Goal: Transaction & Acquisition: Download file/media

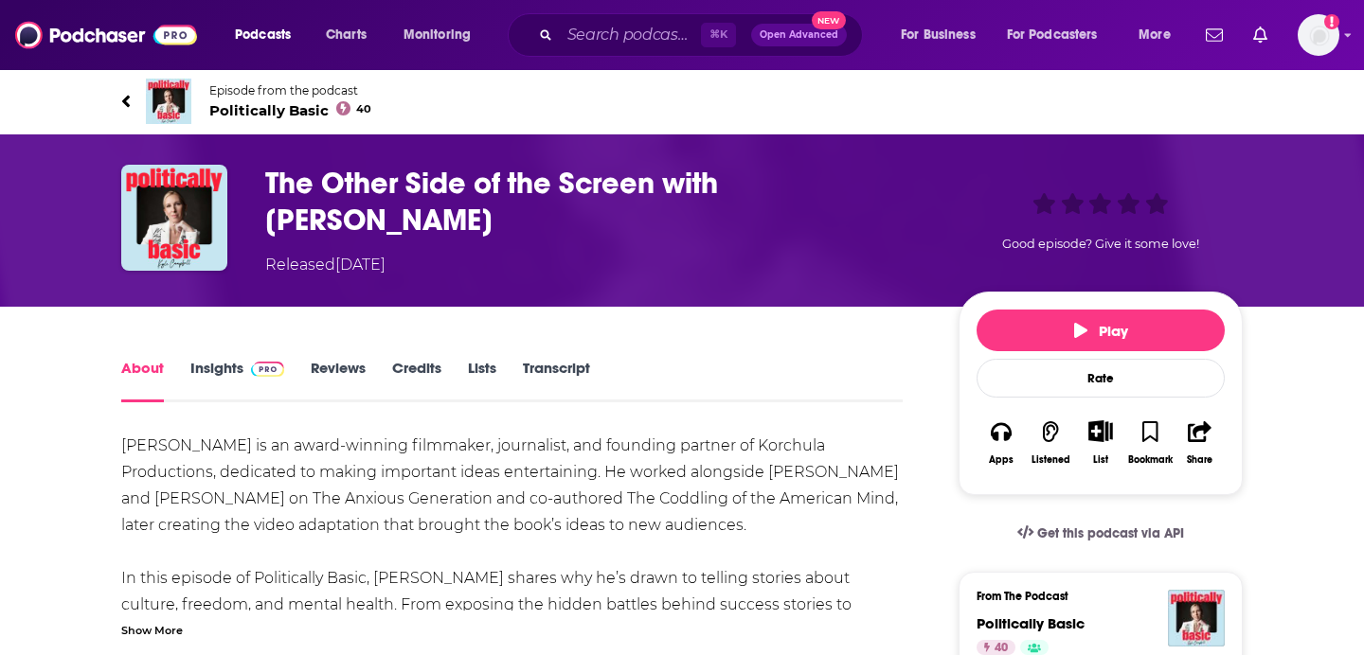
click at [545, 359] on link "Transcript" at bounding box center [556, 381] width 67 height 44
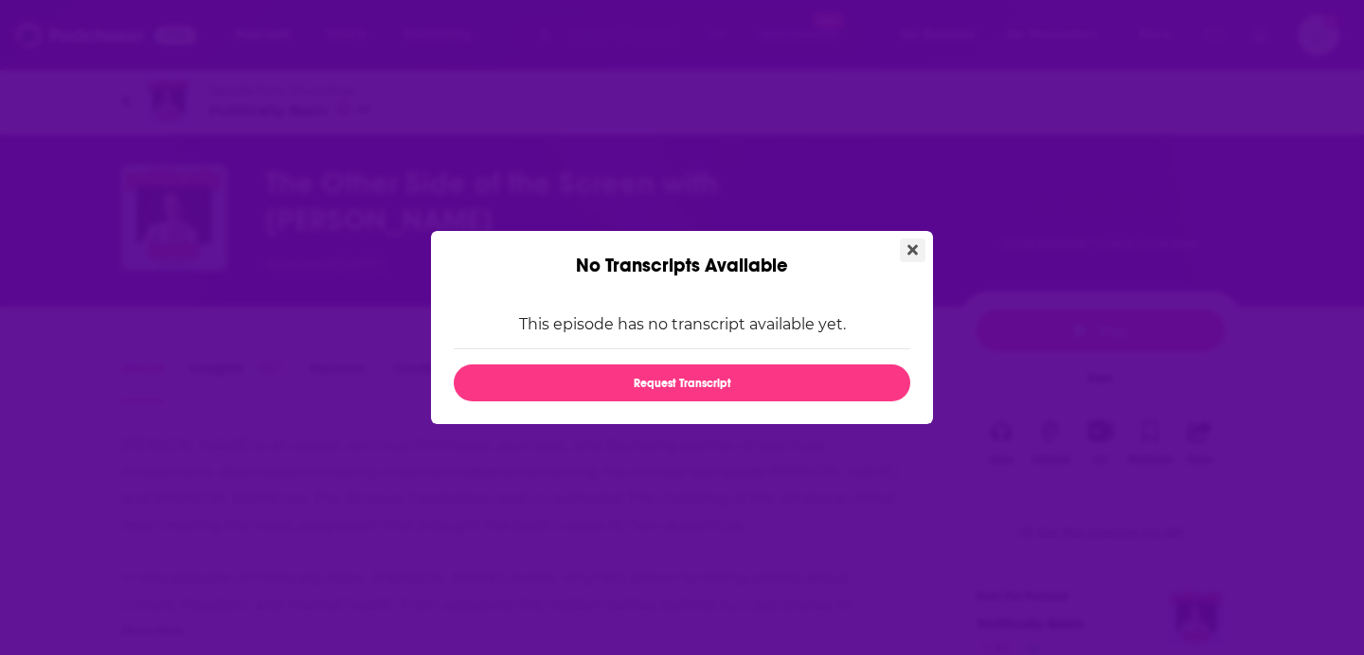
click at [918, 242] on button "Close" at bounding box center [913, 251] width 26 height 24
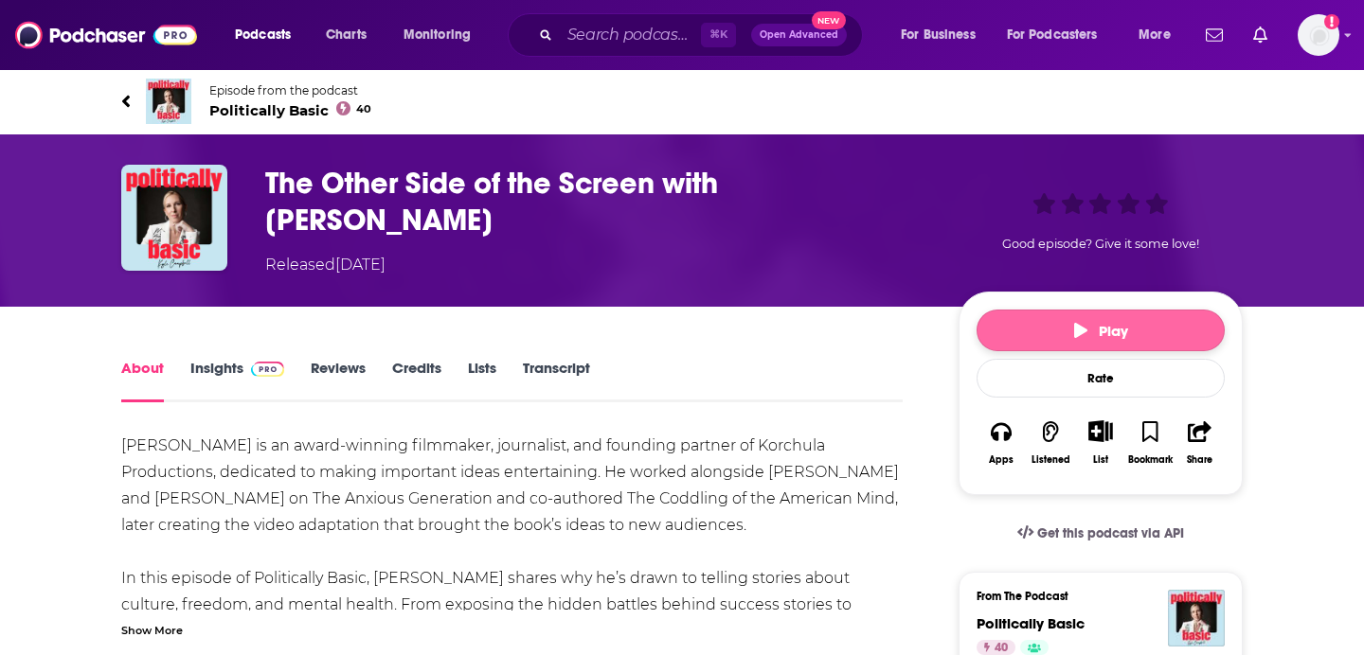
click at [1115, 322] on span "Play" at bounding box center [1101, 331] width 54 height 18
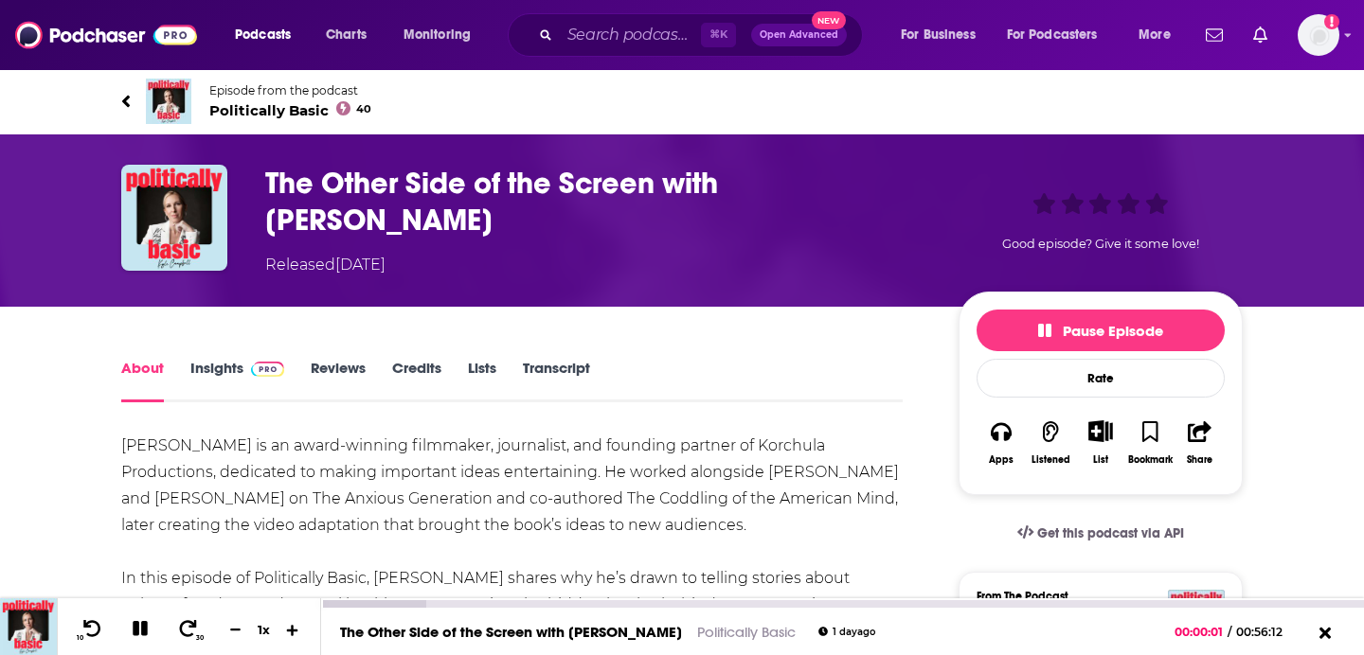
click at [286, 623] on icon at bounding box center [293, 629] width 16 height 12
click at [286, 623] on button at bounding box center [292, 630] width 28 height 18
click at [286, 623] on icon at bounding box center [293, 629] width 16 height 12
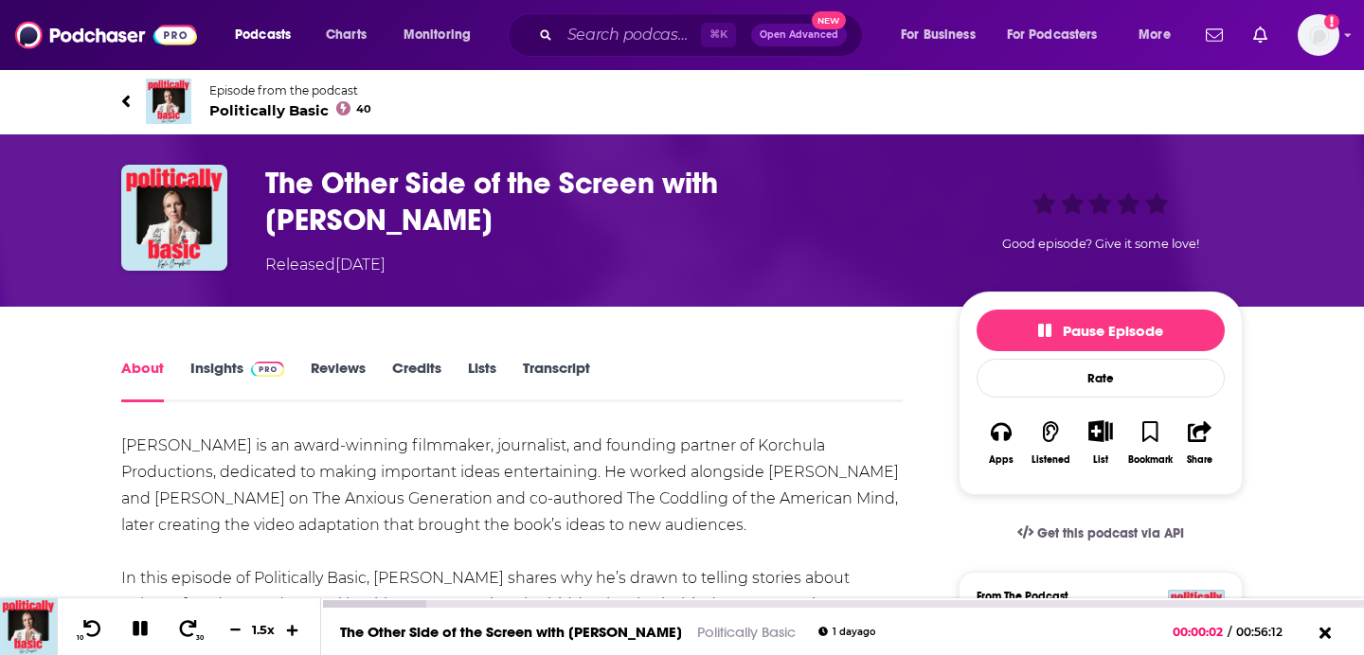
click at [286, 623] on icon at bounding box center [293, 629] width 16 height 12
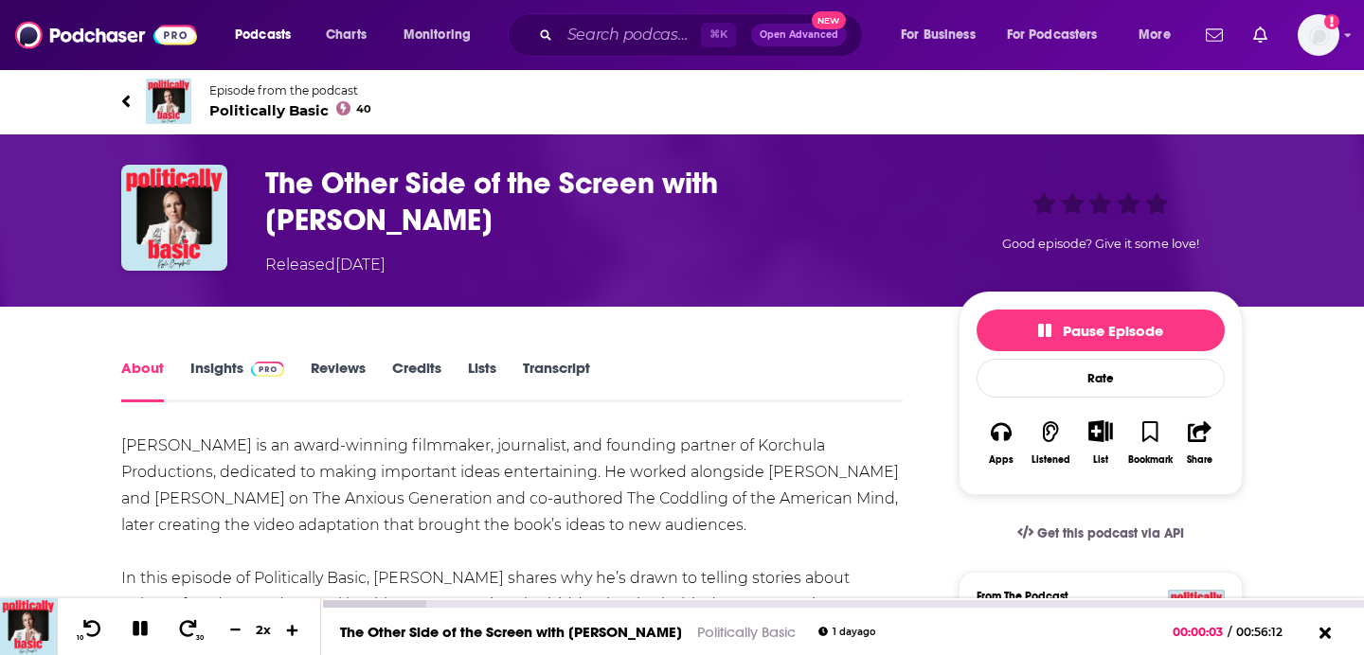
click at [286, 623] on icon at bounding box center [293, 629] width 16 height 12
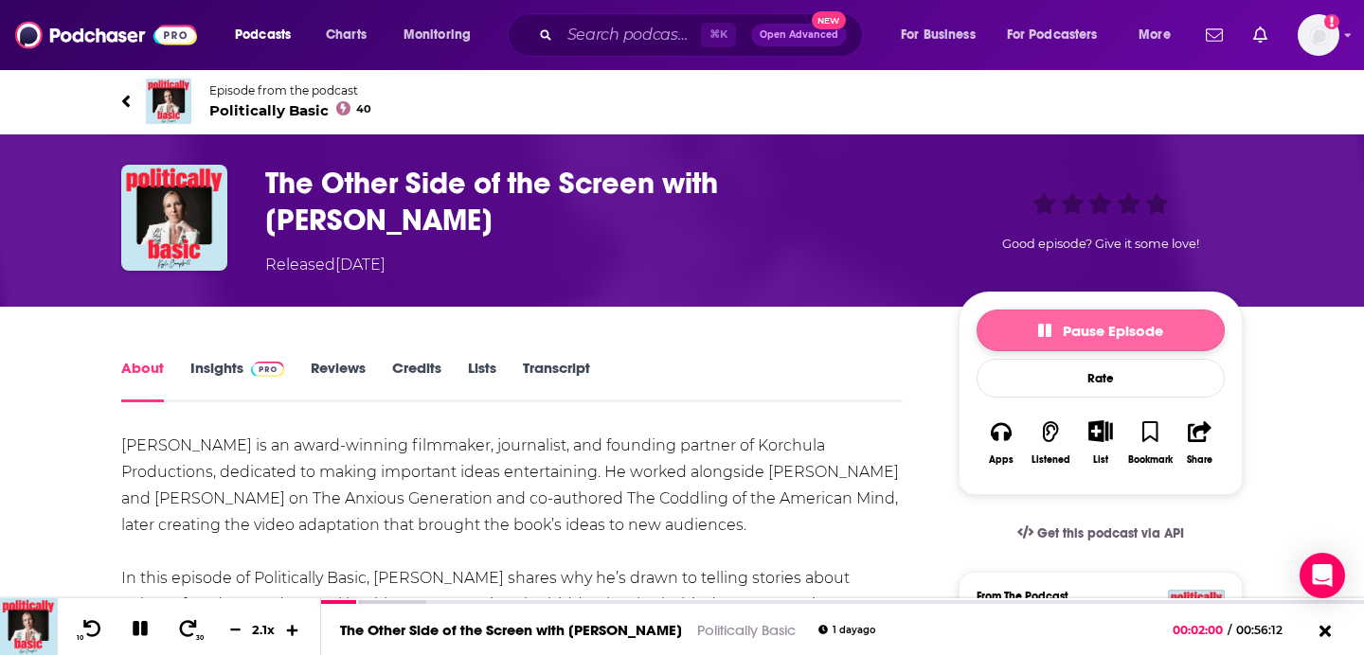
click at [1030, 317] on button "Pause Episode" at bounding box center [1100, 331] width 248 height 42
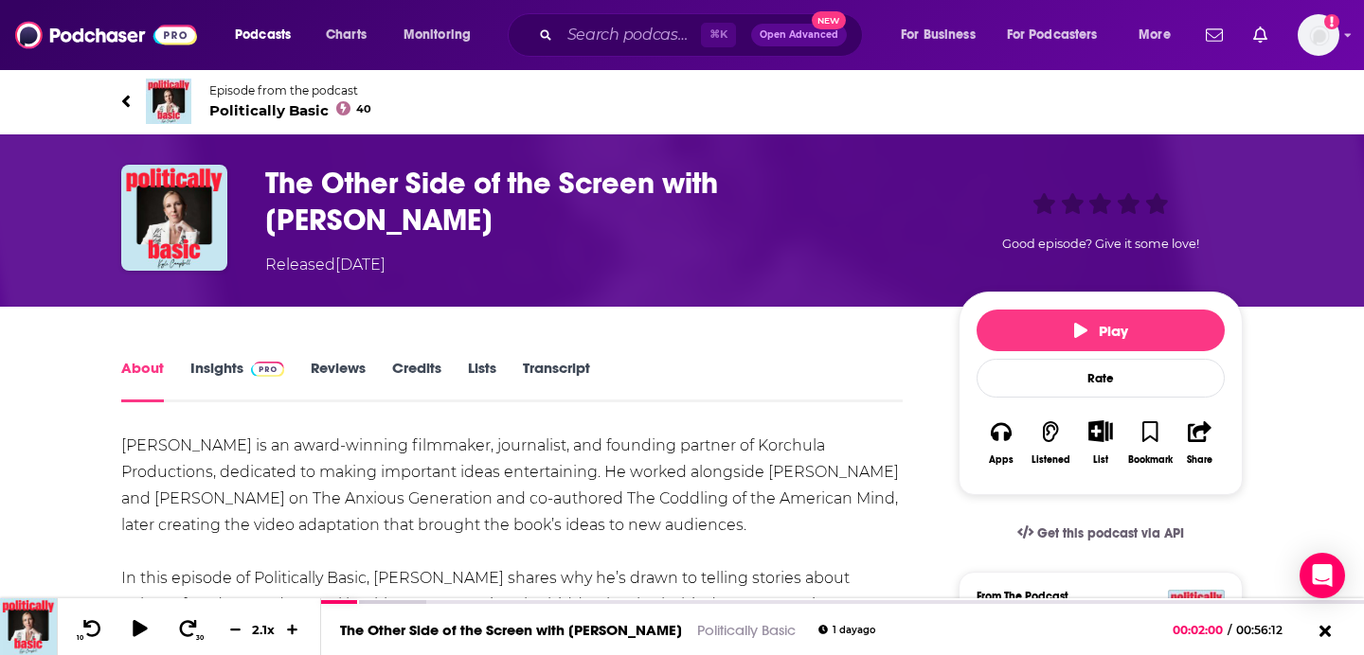
click at [921, 169] on h1 "The Other Side of the Screen with Ted Balaker" at bounding box center [596, 202] width 663 height 74
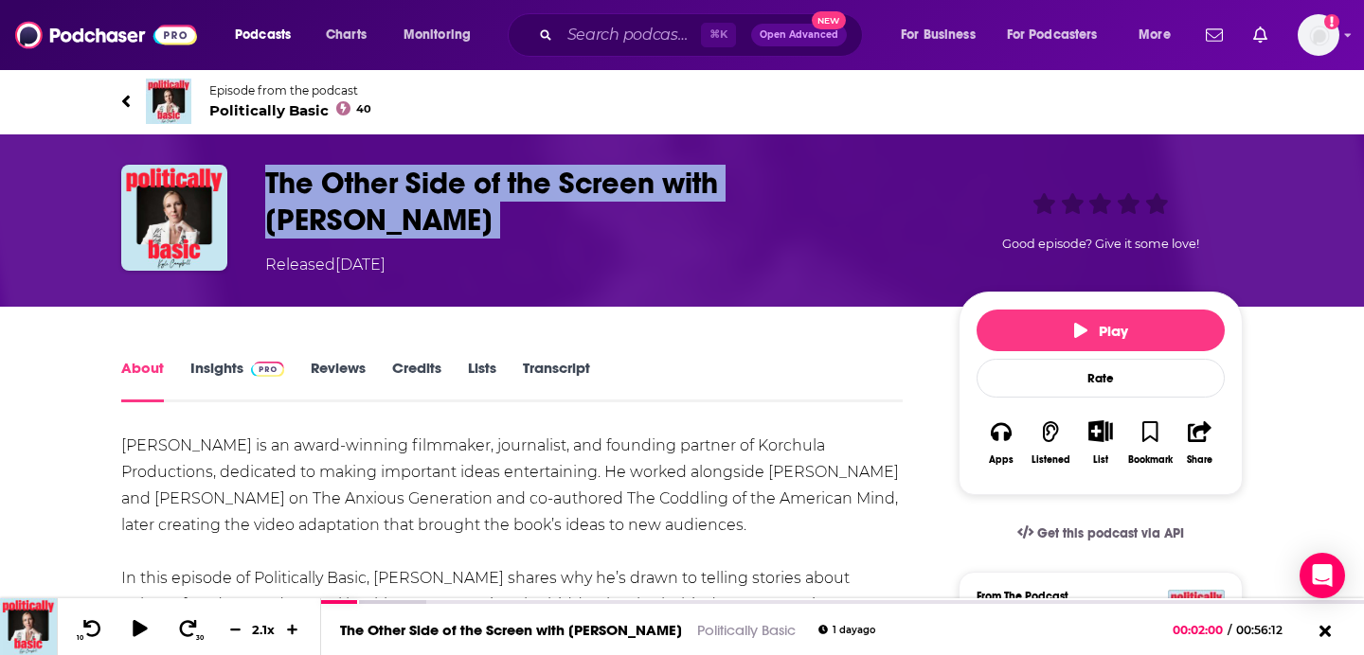
click at [921, 169] on h1 "The Other Side of the Screen with Ted Balaker" at bounding box center [596, 202] width 663 height 74
copy h1 "The Other Side of the Screen with Ted Balaker"
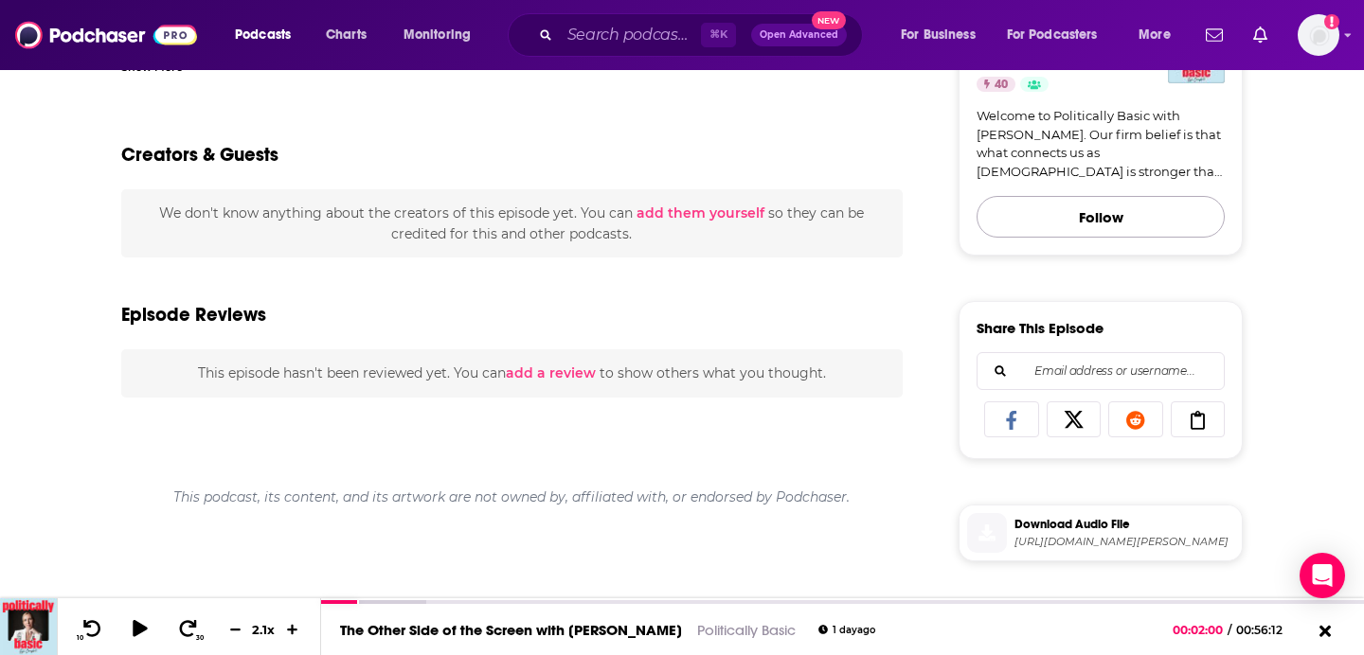
scroll to position [666, 0]
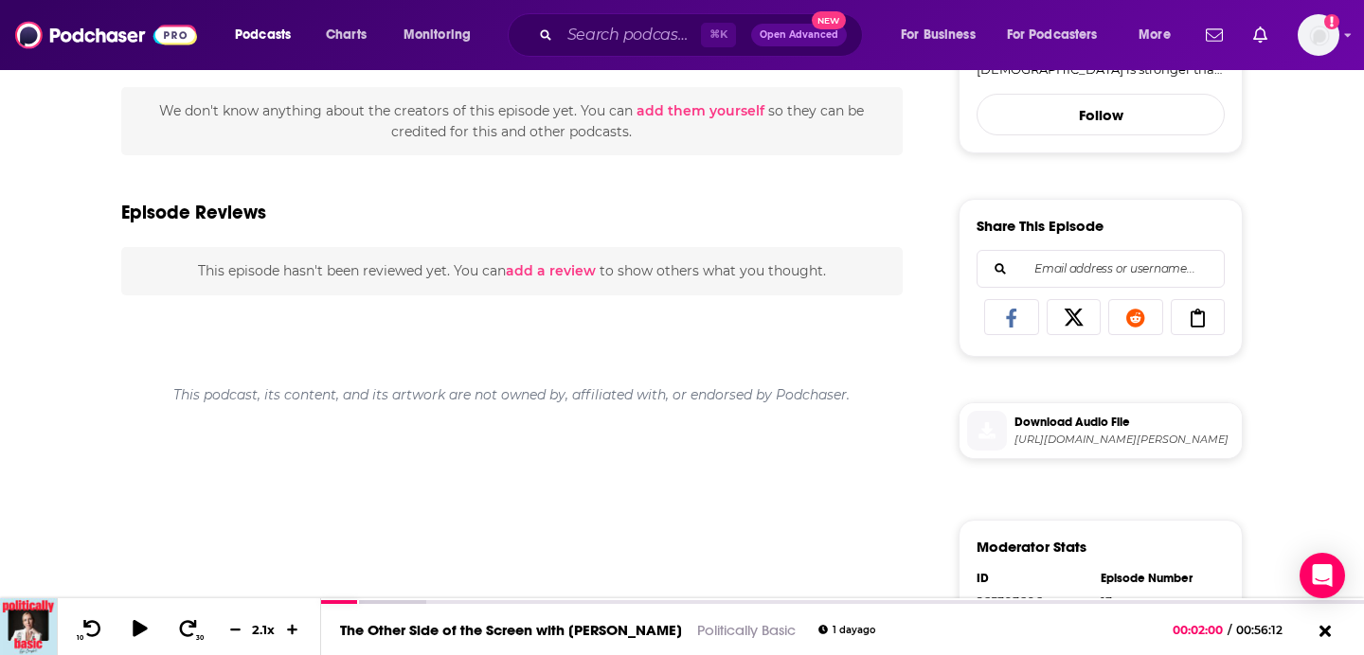
click at [1031, 433] on span "https://www.buzzsprout.com/2341407/episodes/17818701-the-other-side-of-the-scre…" at bounding box center [1124, 440] width 220 height 14
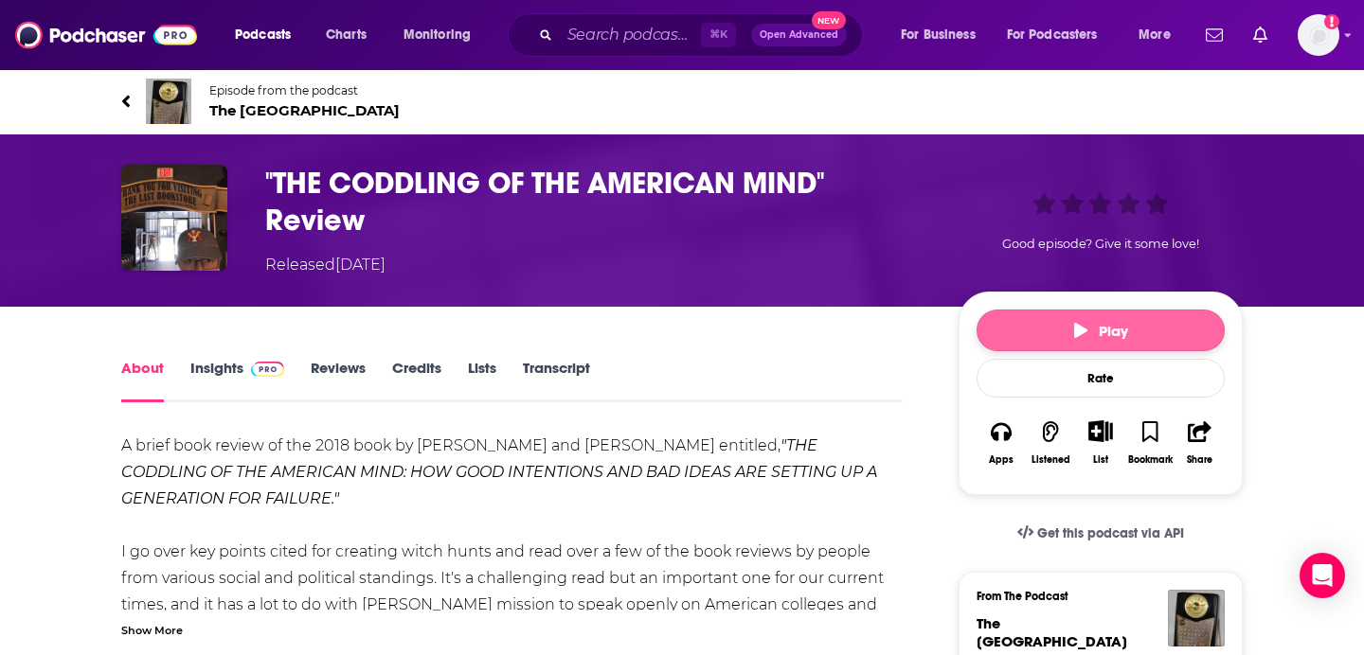
click at [1139, 329] on button "Play" at bounding box center [1100, 331] width 248 height 42
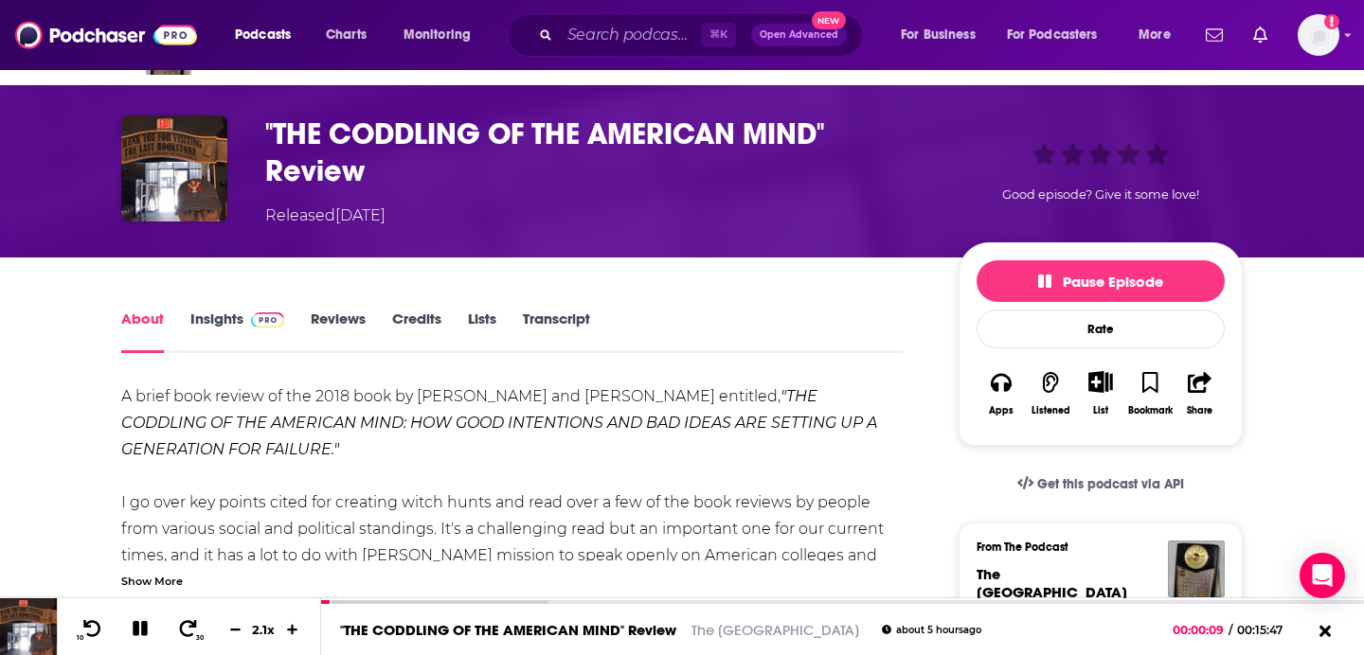
scroll to position [118, 0]
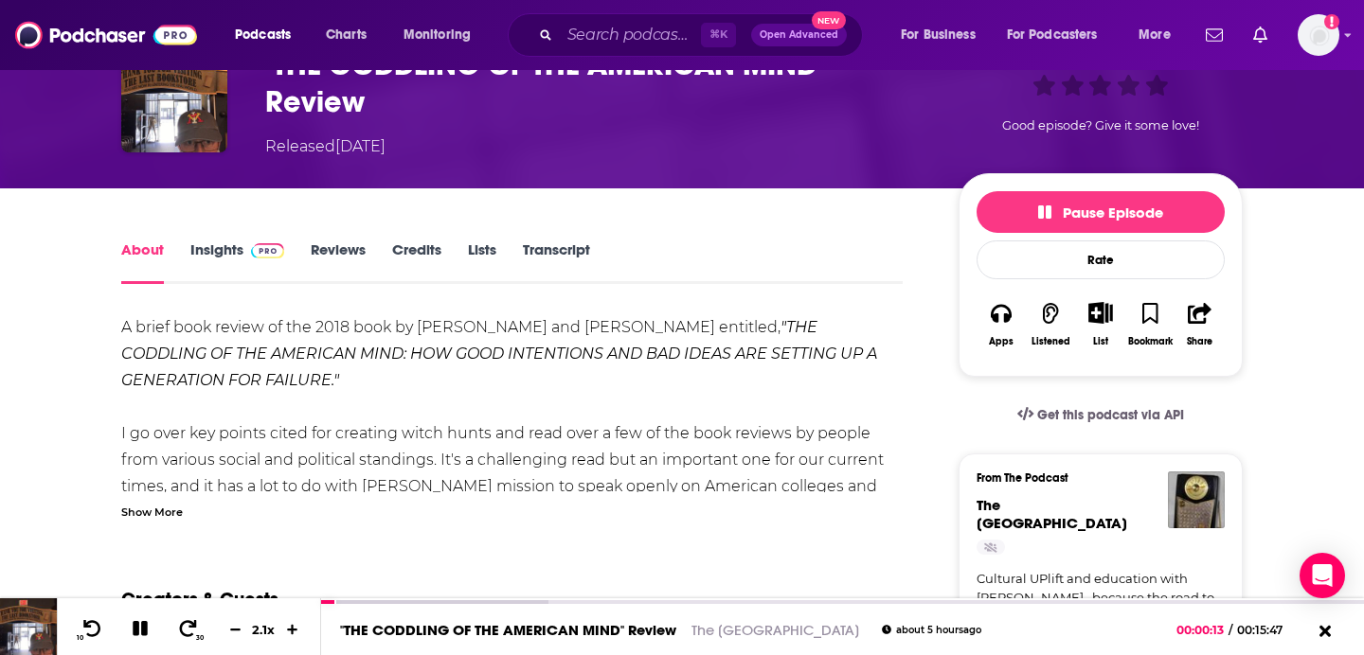
click at [160, 512] on div "Show More" at bounding box center [152, 511] width 62 height 18
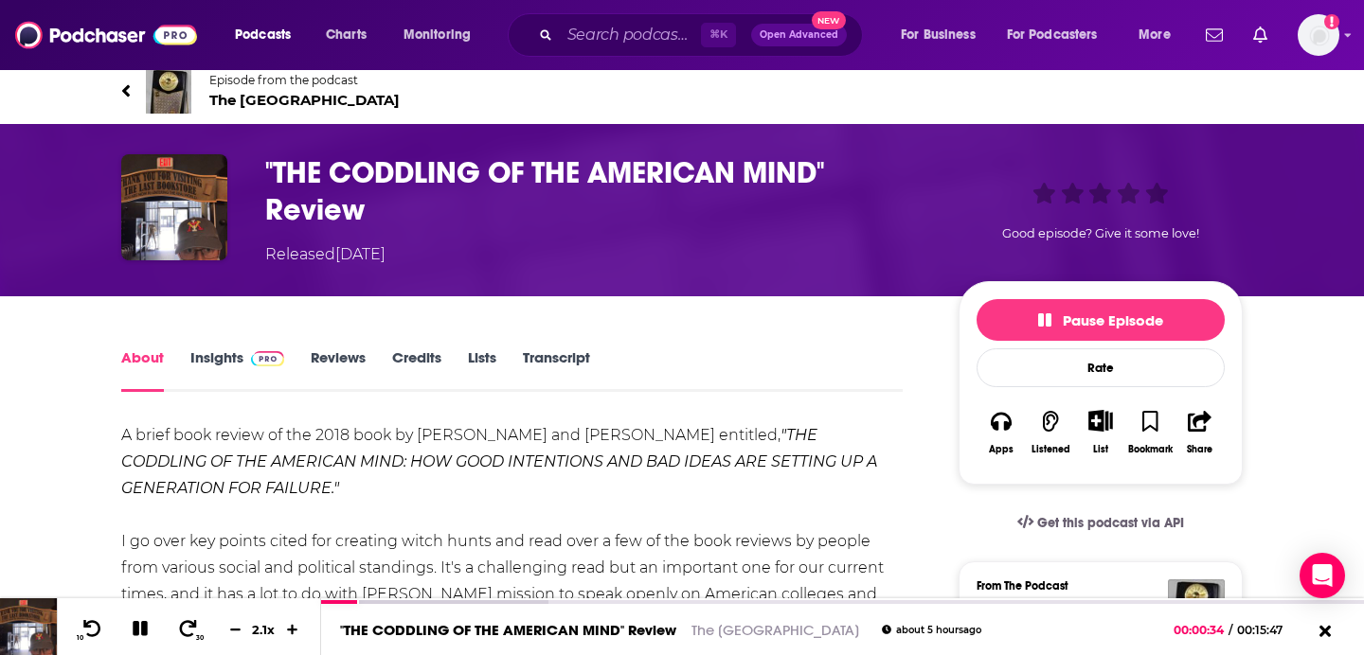
scroll to position [0, 0]
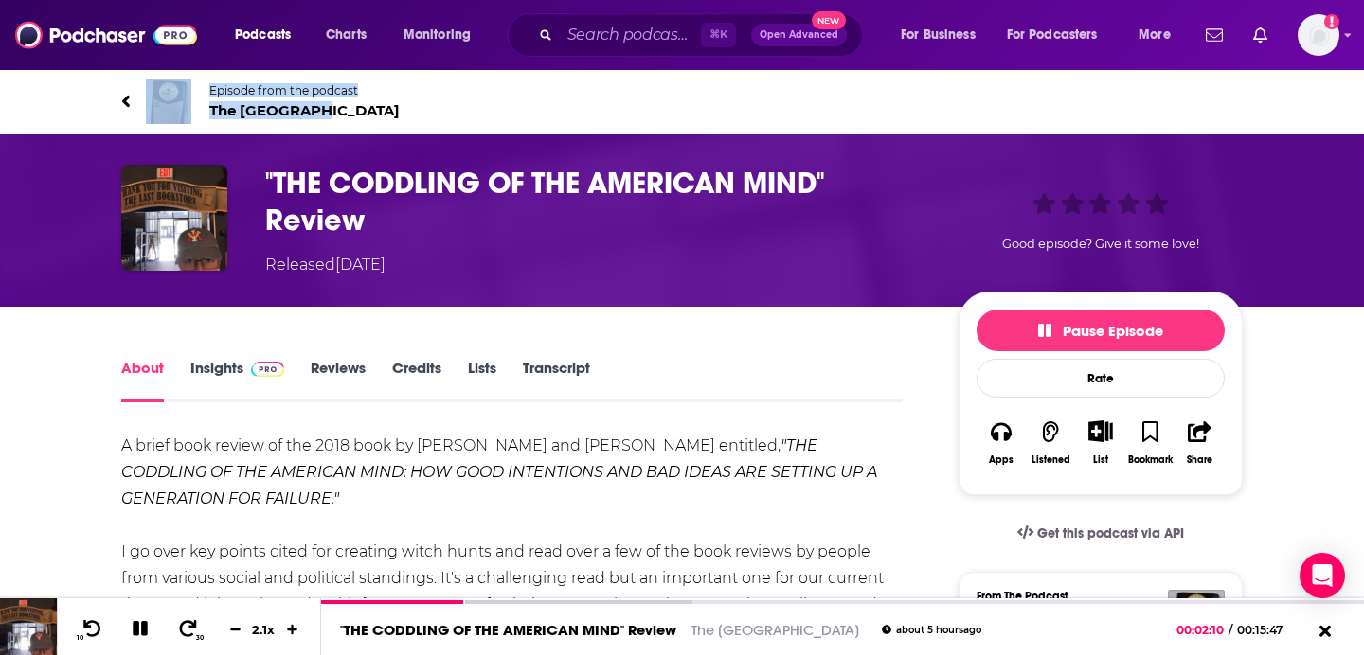
click at [557, 372] on link "Transcript" at bounding box center [556, 381] width 67 height 44
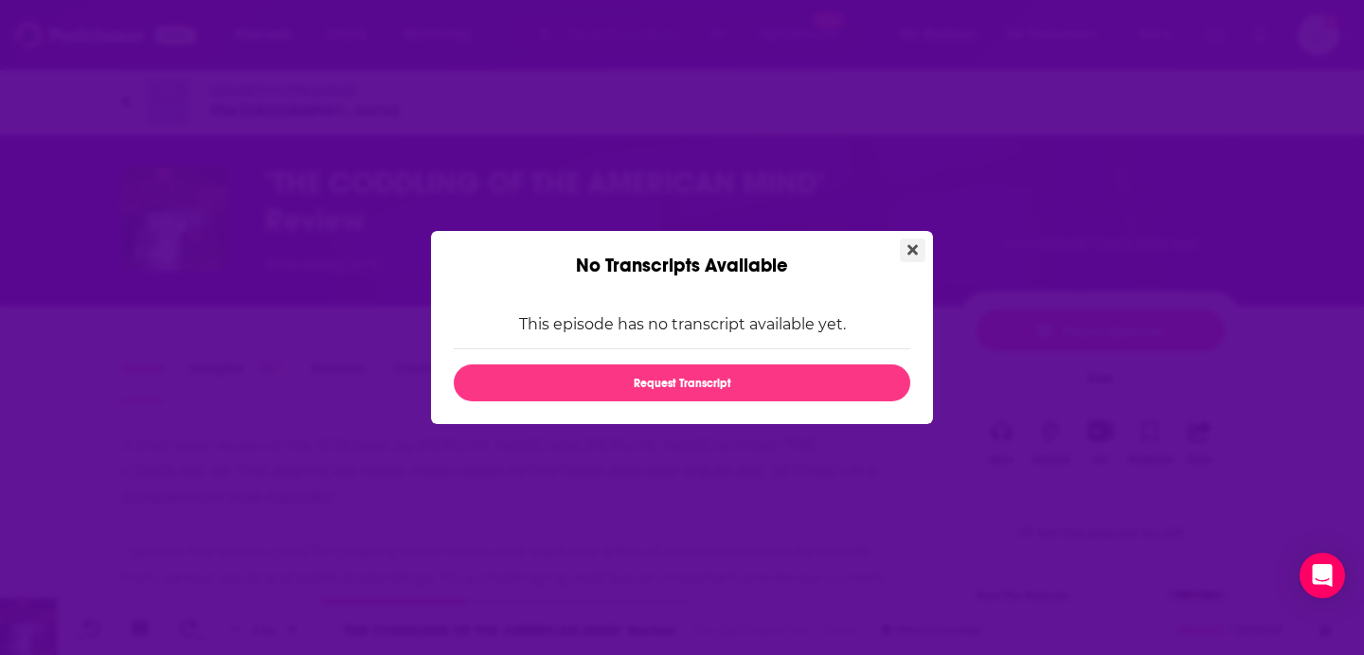
click at [918, 246] on button "Close" at bounding box center [913, 251] width 26 height 24
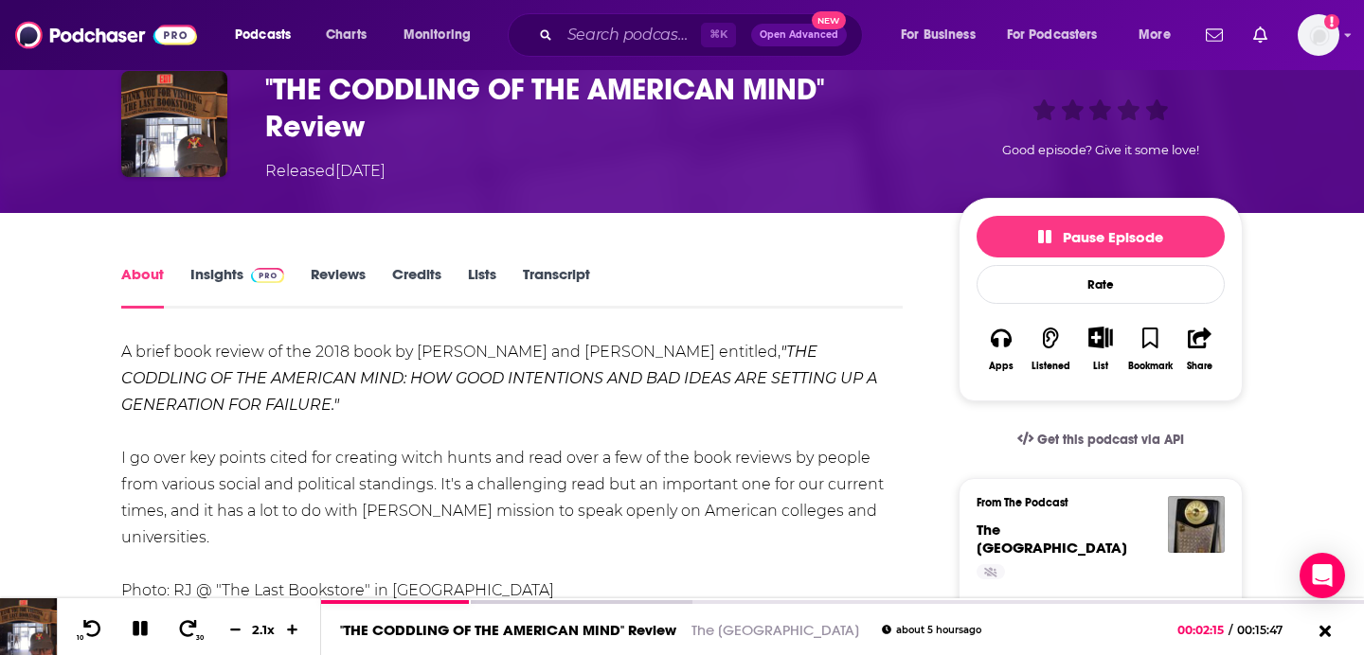
scroll to position [281, 0]
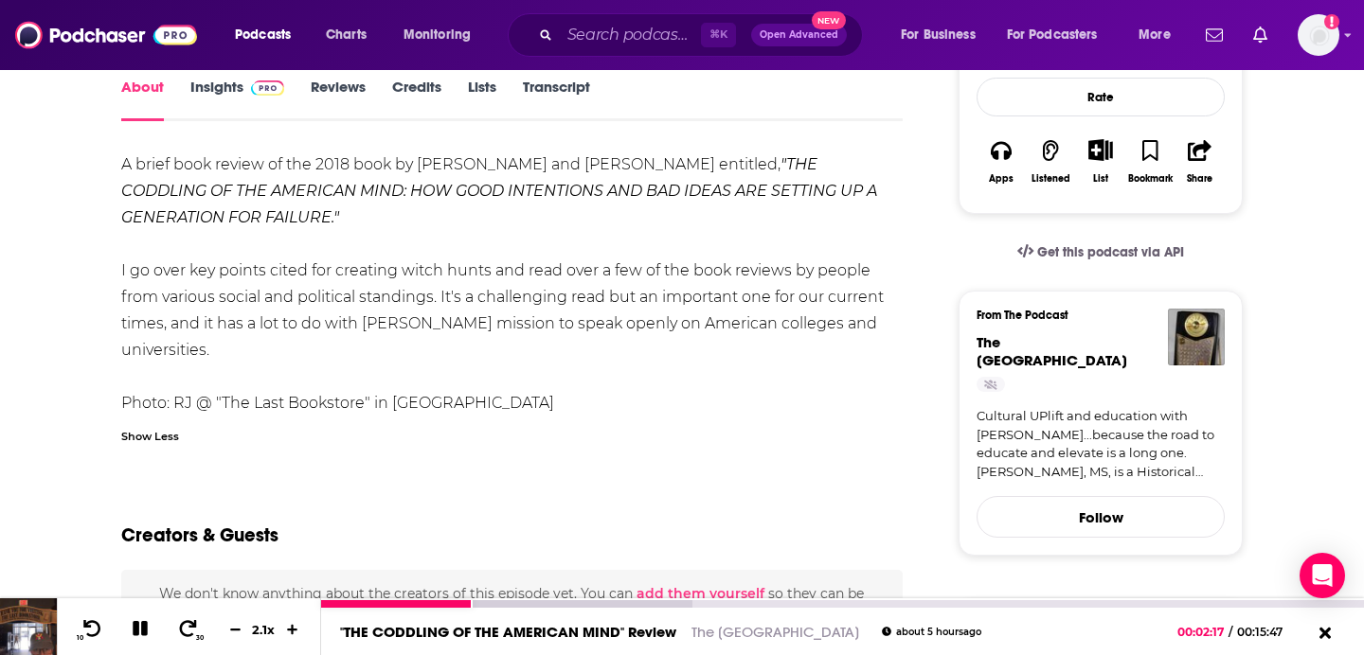
click at [509, 598] on div at bounding box center [842, 602] width 1043 height 9
click at [514, 601] on div at bounding box center [506, 604] width 371 height 8
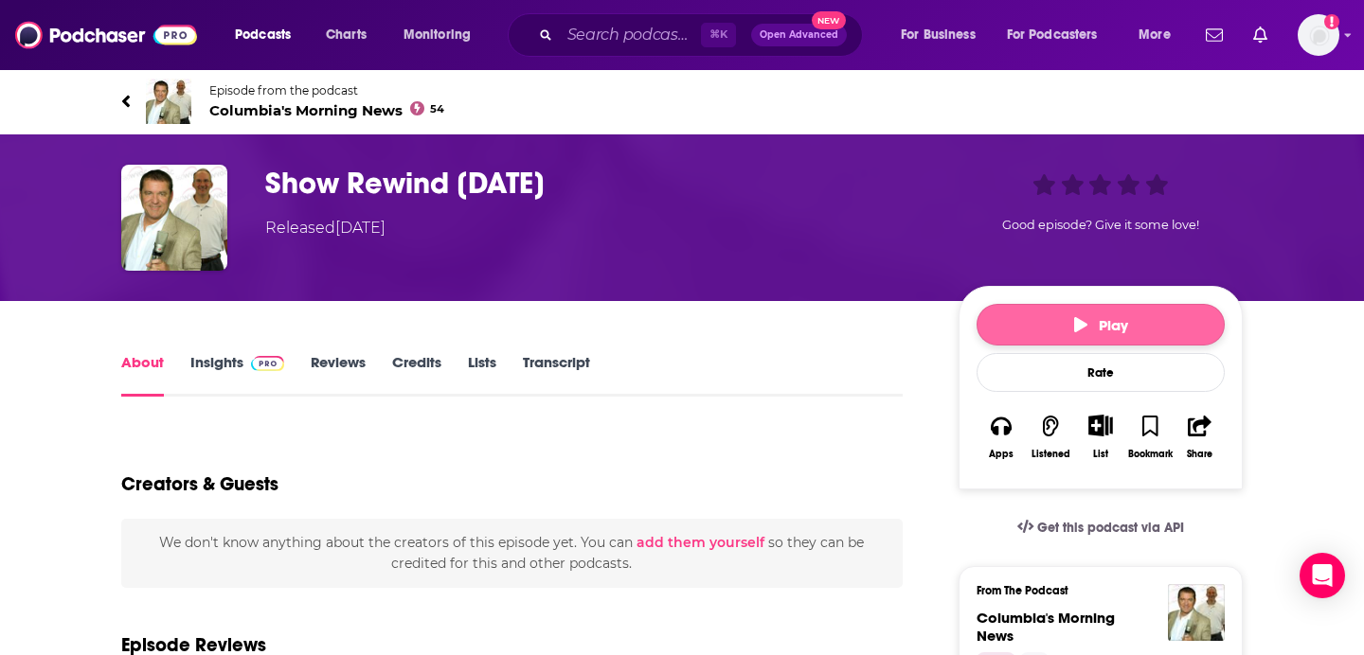
click at [1030, 320] on button "Play" at bounding box center [1100, 325] width 248 height 42
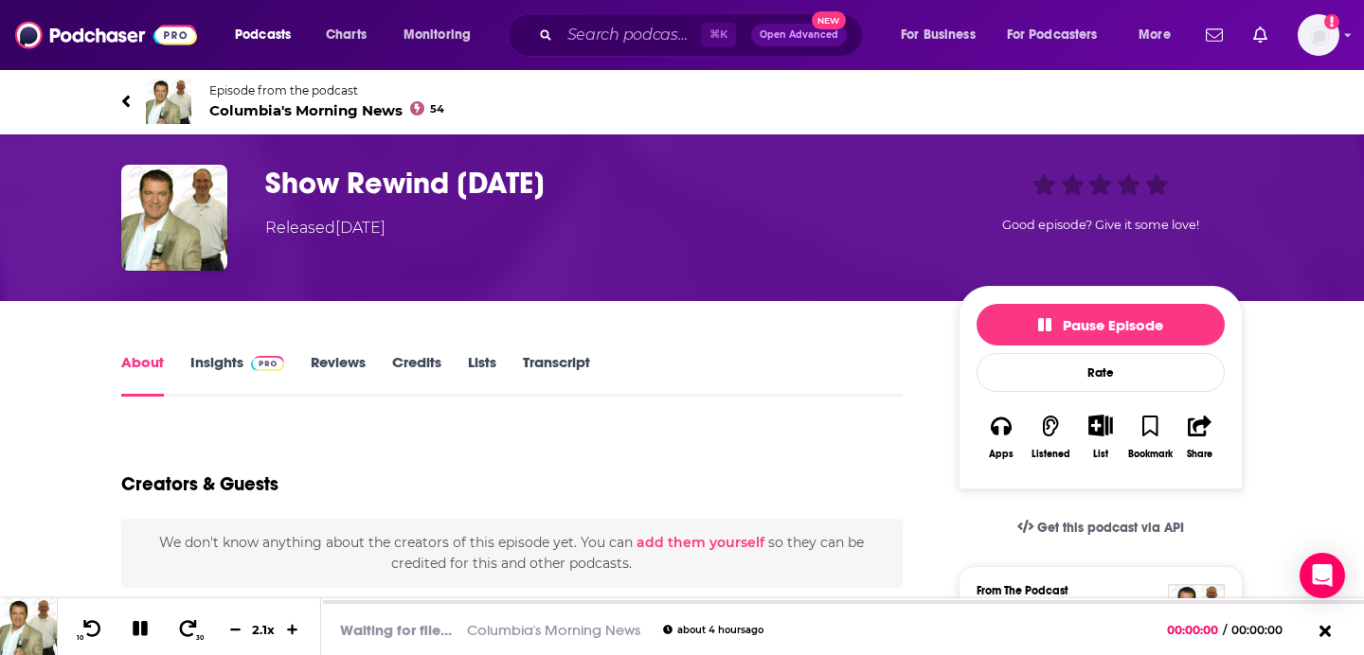
click at [548, 353] on link "Transcript" at bounding box center [556, 375] width 67 height 44
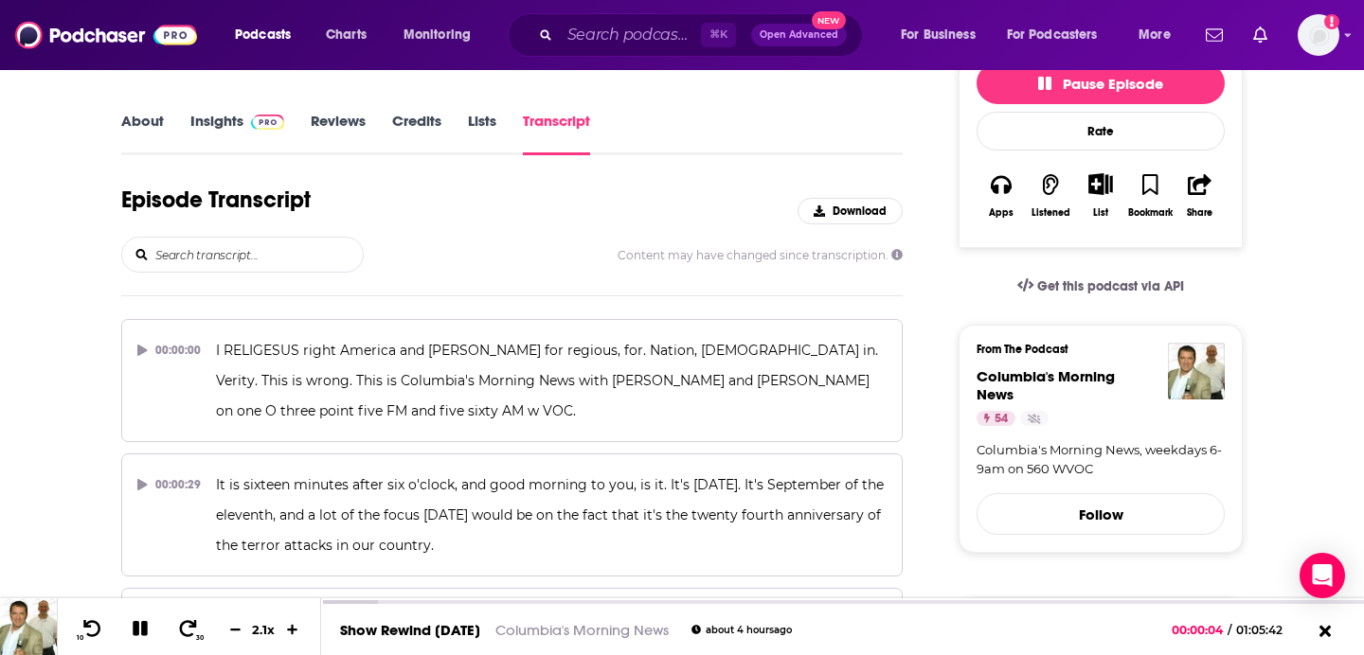
scroll to position [8232, 0]
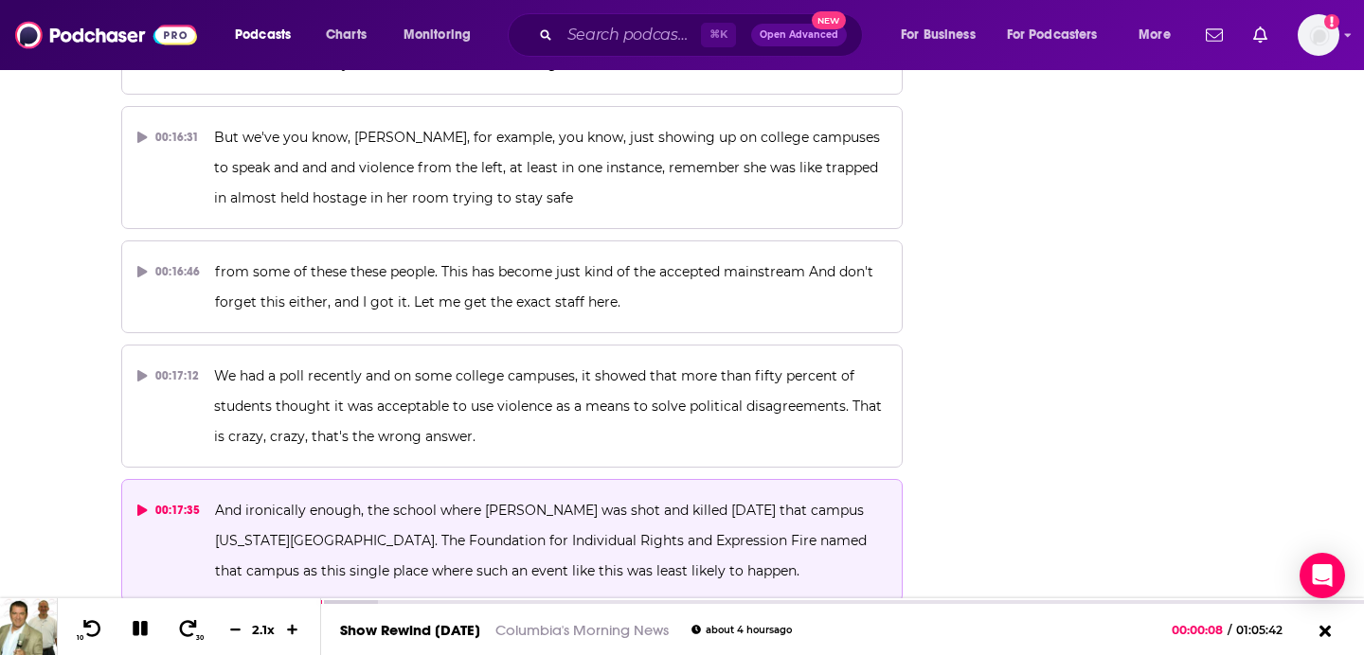
click at [154, 495] on div "00:17:35" at bounding box center [168, 510] width 62 height 30
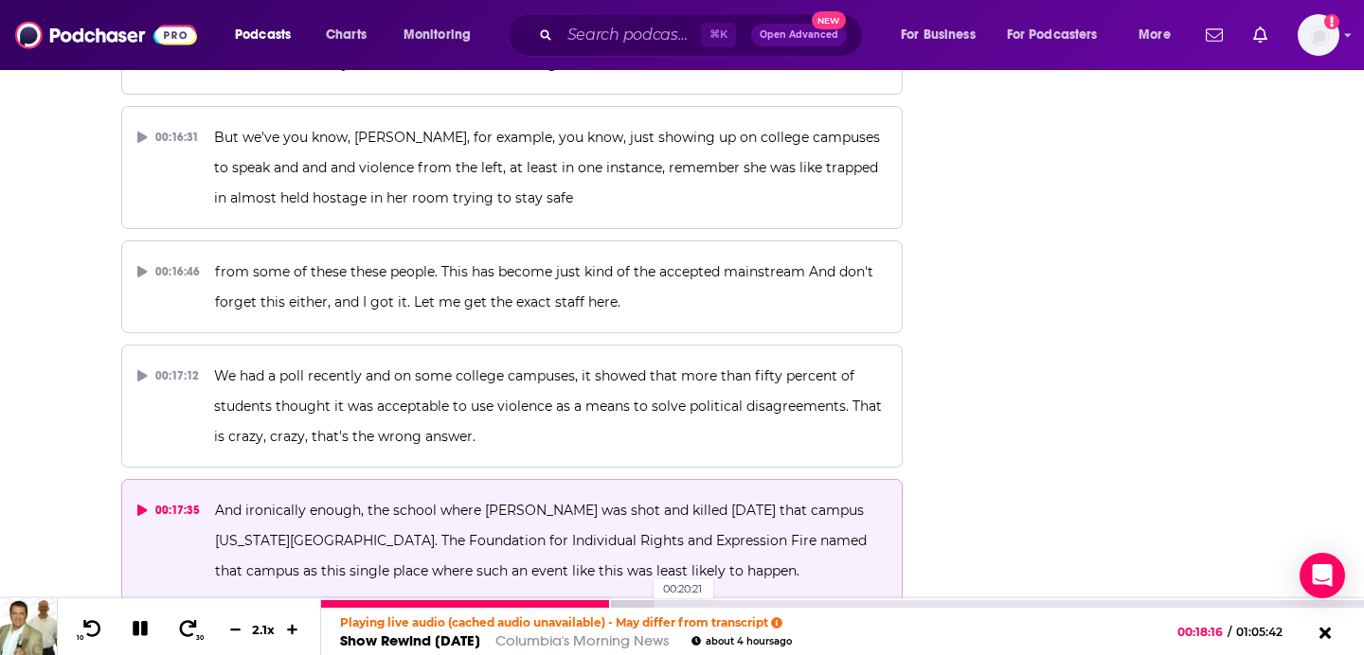
click at [642, 606] on div at bounding box center [487, 604] width 333 height 8
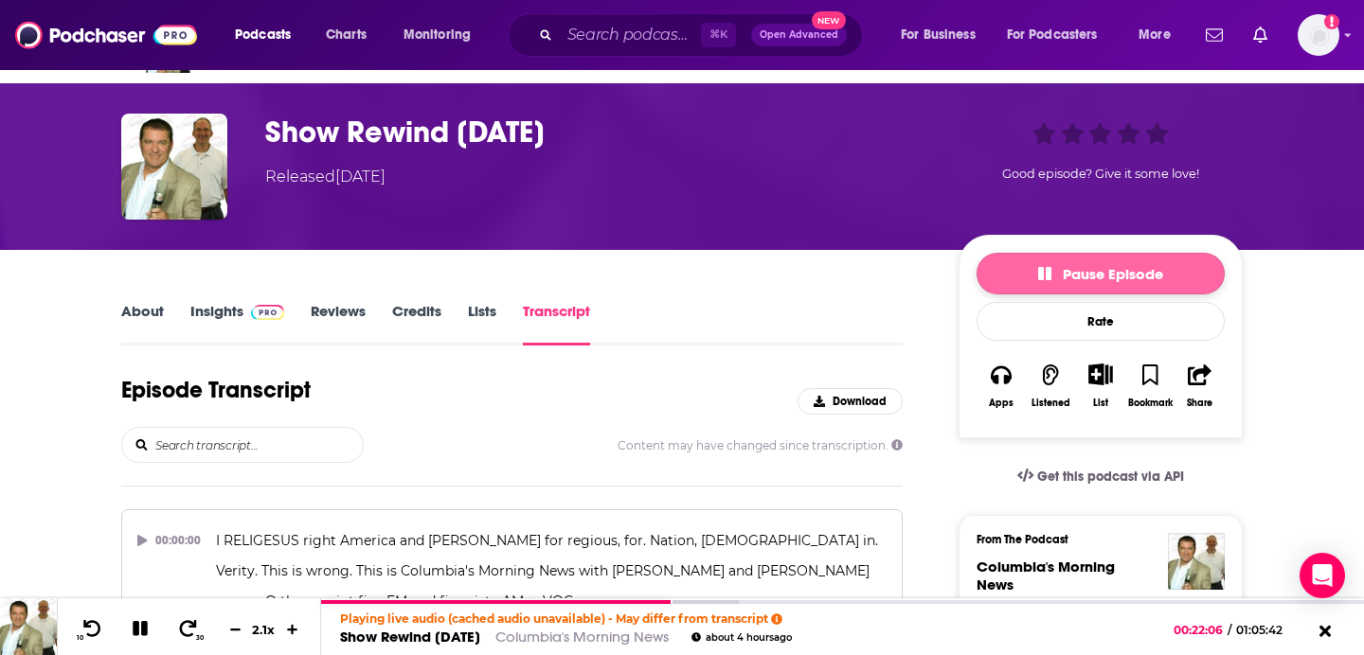
scroll to position [0, 0]
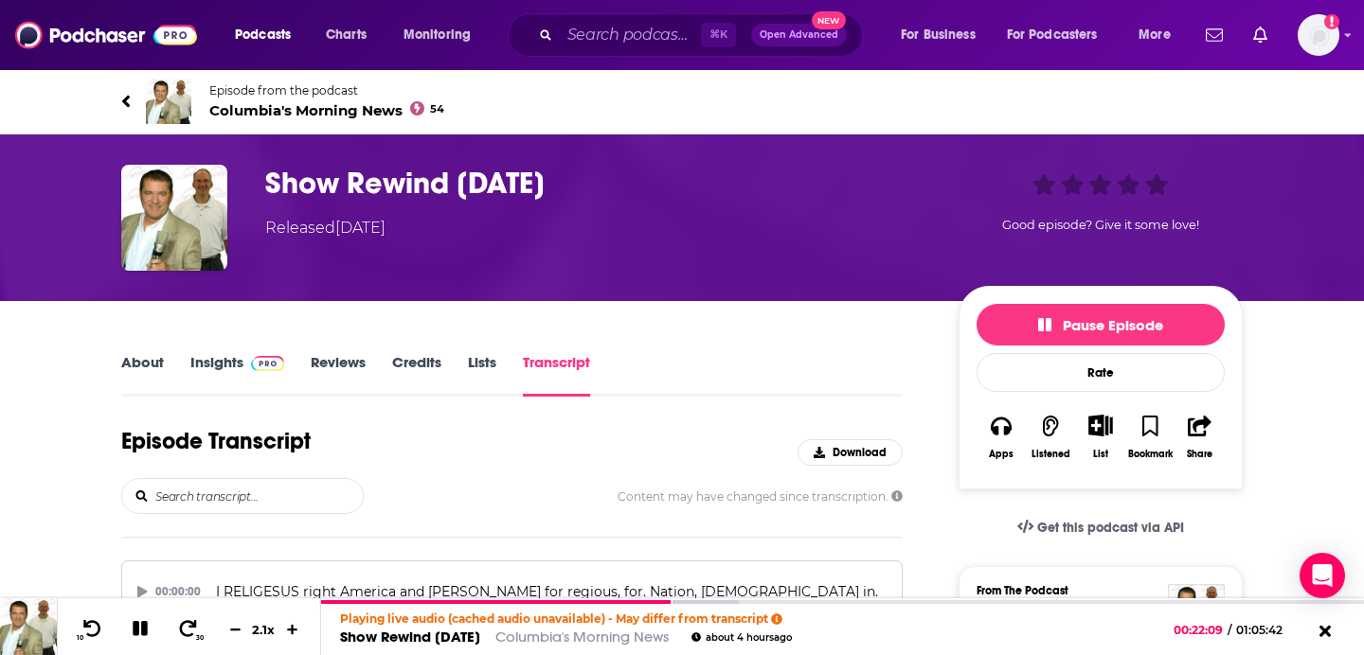
click at [619, 178] on h3 "Show Rewind [DATE]" at bounding box center [596, 183] width 663 height 37
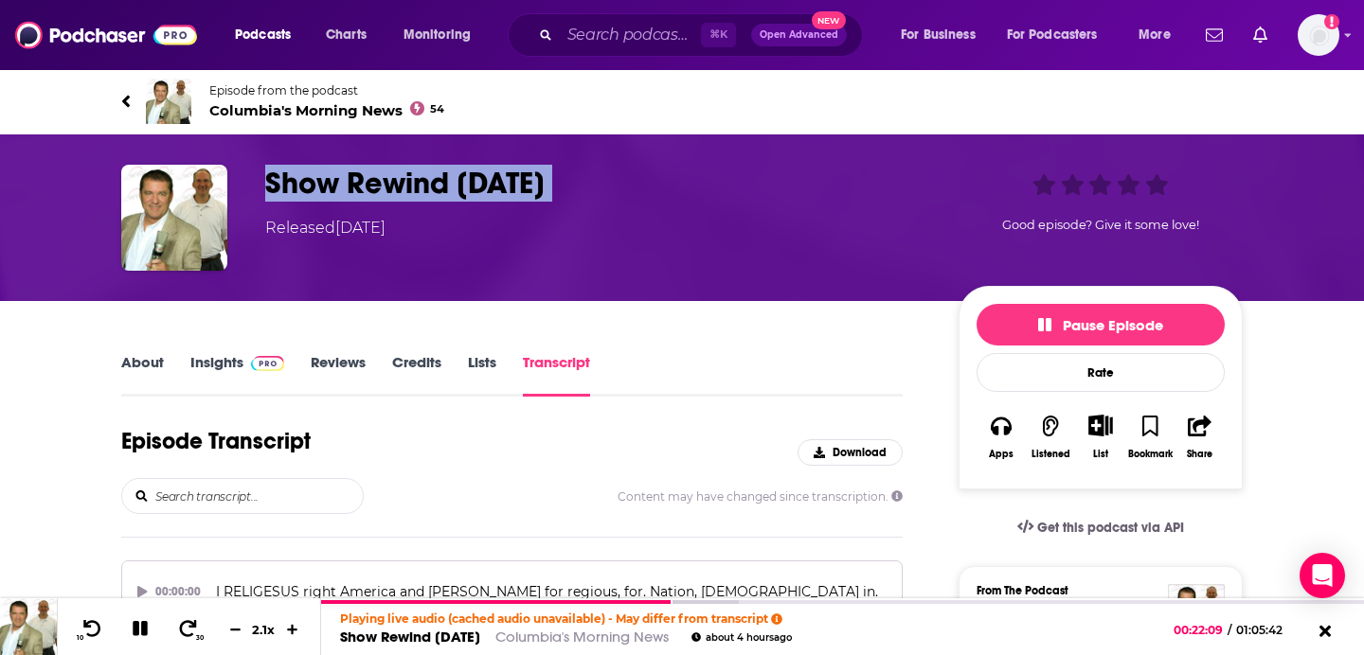
click at [619, 178] on h3 "Show Rewind [DATE]" at bounding box center [596, 183] width 663 height 37
click at [672, 179] on h3 "Show Rewind [DATE]" at bounding box center [596, 183] width 663 height 37
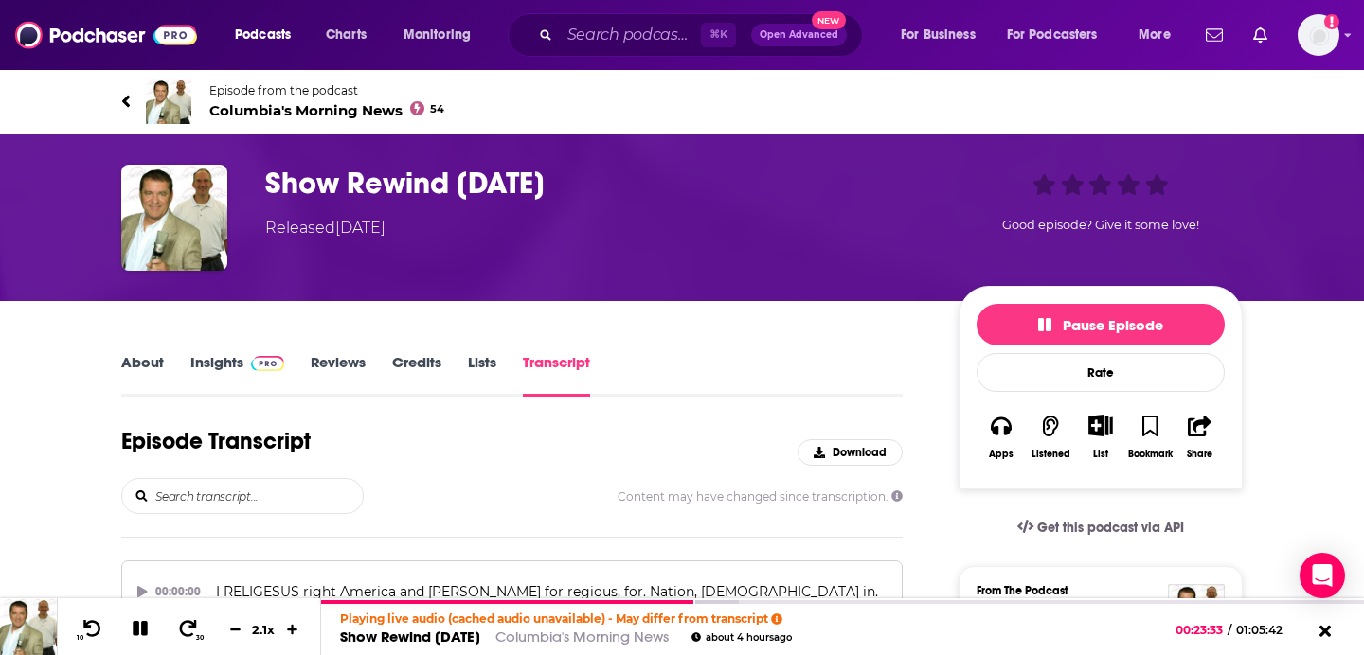
drag, startPoint x: 633, startPoint y: 185, endPoint x: 484, endPoint y: 185, distance: 148.7
click at [484, 185] on h3 "Show Rewind [DATE]" at bounding box center [596, 183] width 663 height 37
click at [613, 223] on div "Released [DATE]" at bounding box center [596, 228] width 663 height 23
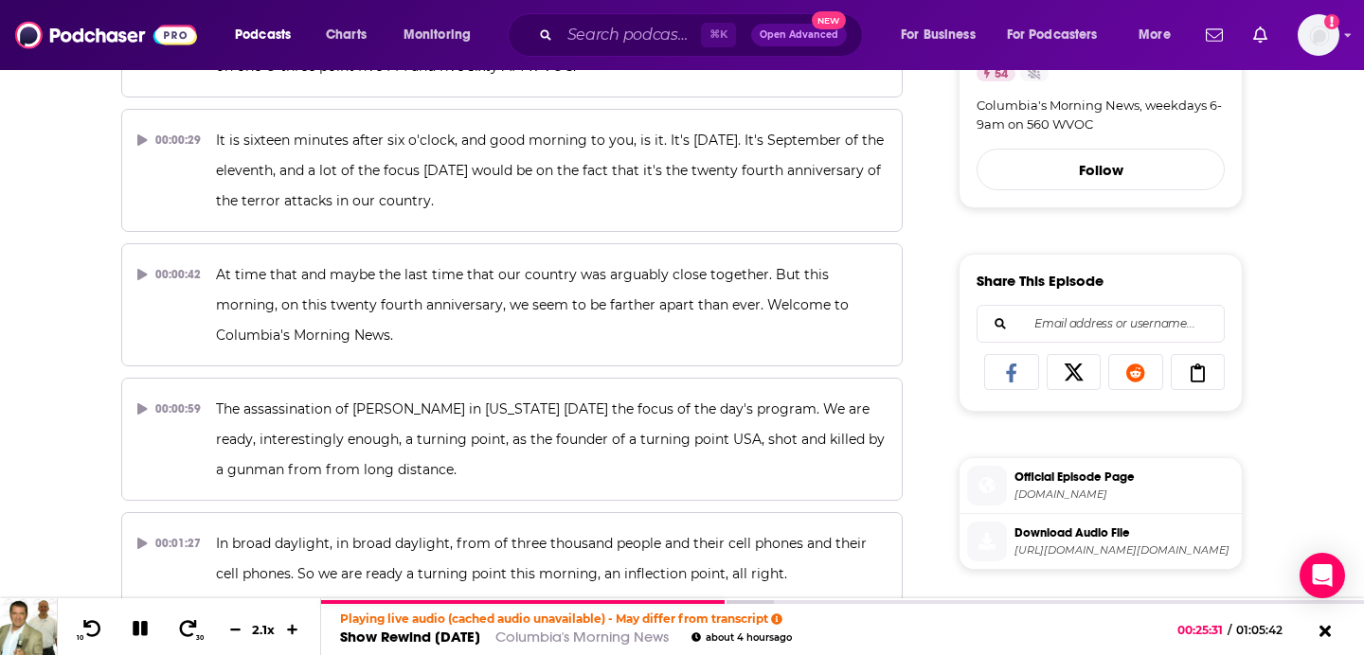
scroll to position [624, 0]
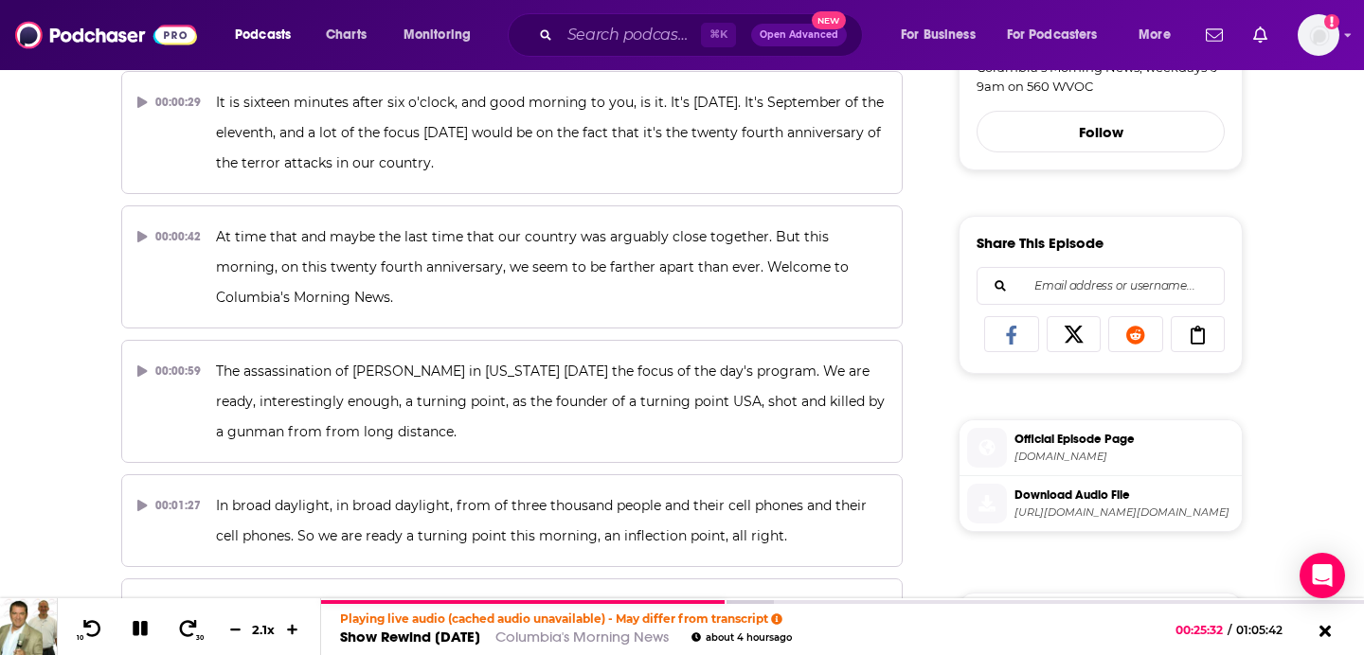
click at [1033, 482] on li "Download Audio File [URL][DOMAIN_NAME][DOMAIN_NAME]" at bounding box center [1100, 503] width 282 height 55
click at [1020, 501] on span "Download Audio File" at bounding box center [1124, 495] width 220 height 17
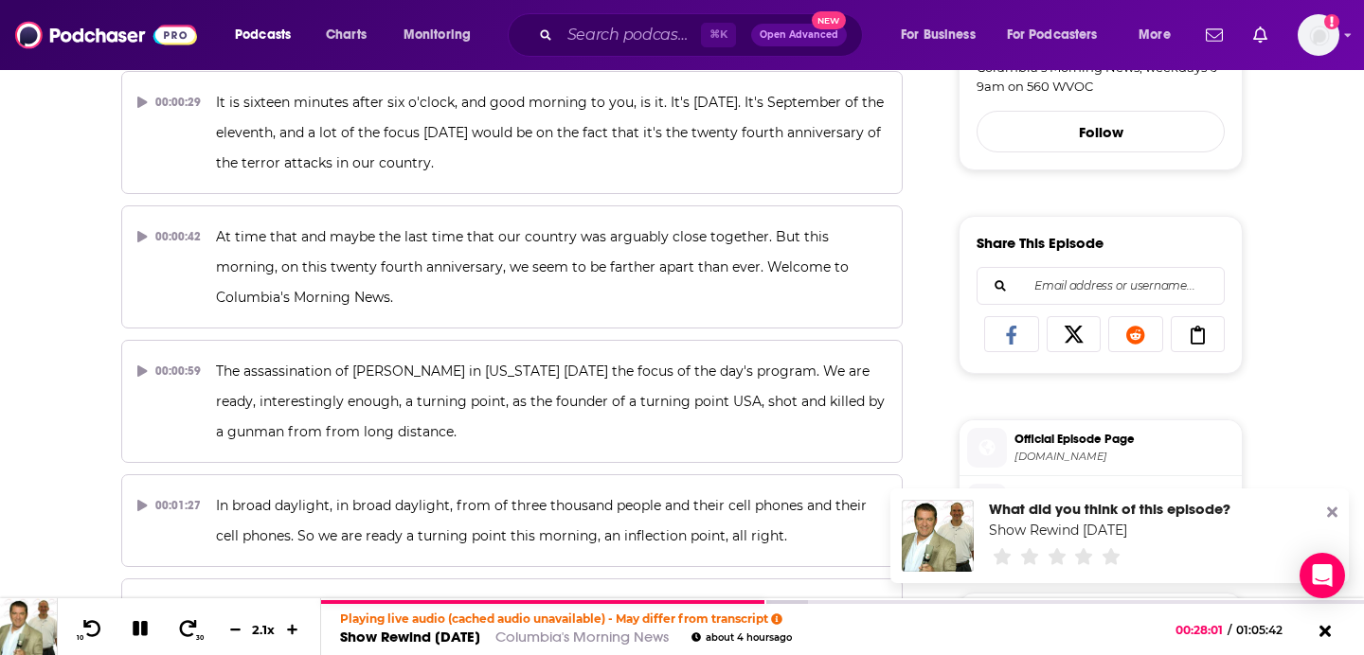
scroll to position [8232, 0]
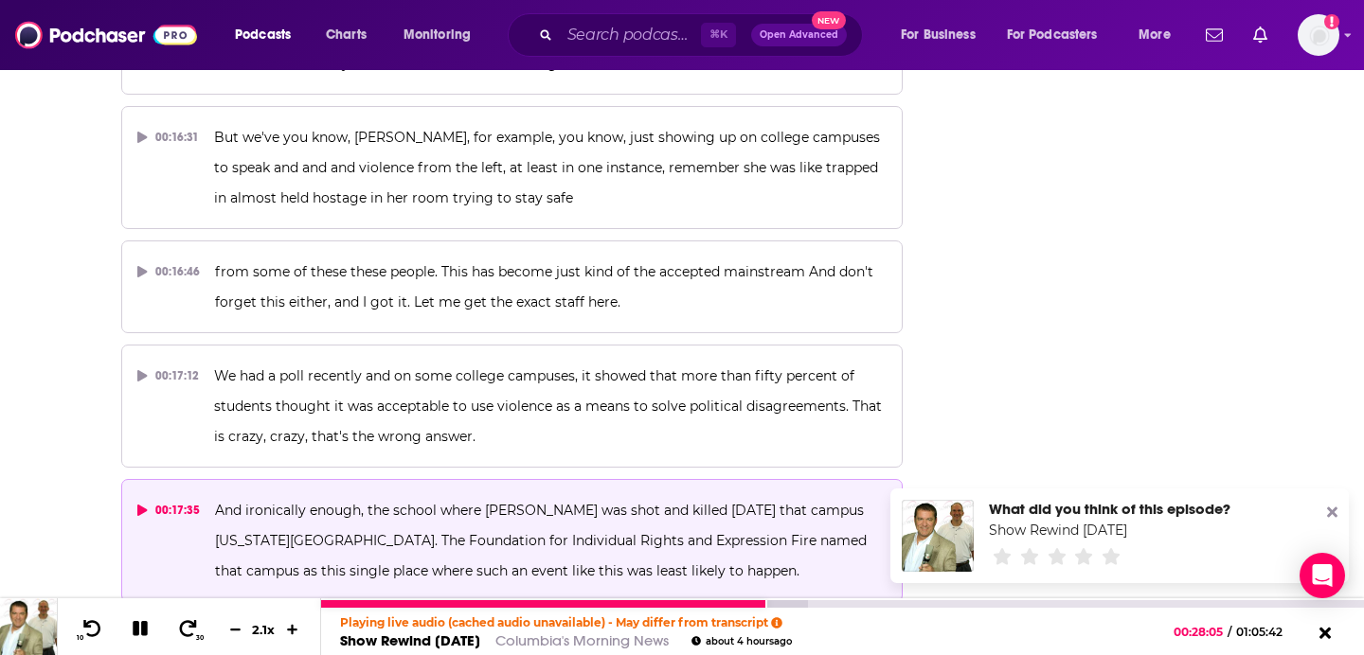
click at [140, 627] on icon at bounding box center [141, 628] width 22 height 17
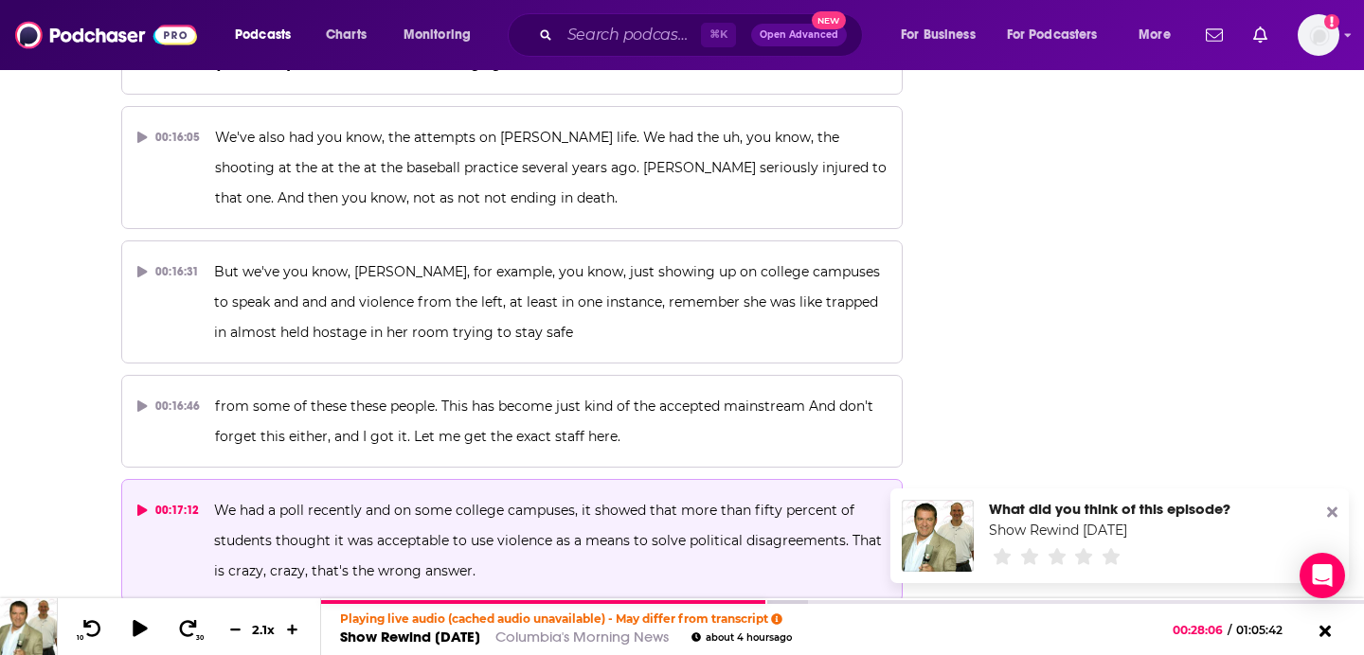
scroll to position [8135, 0]
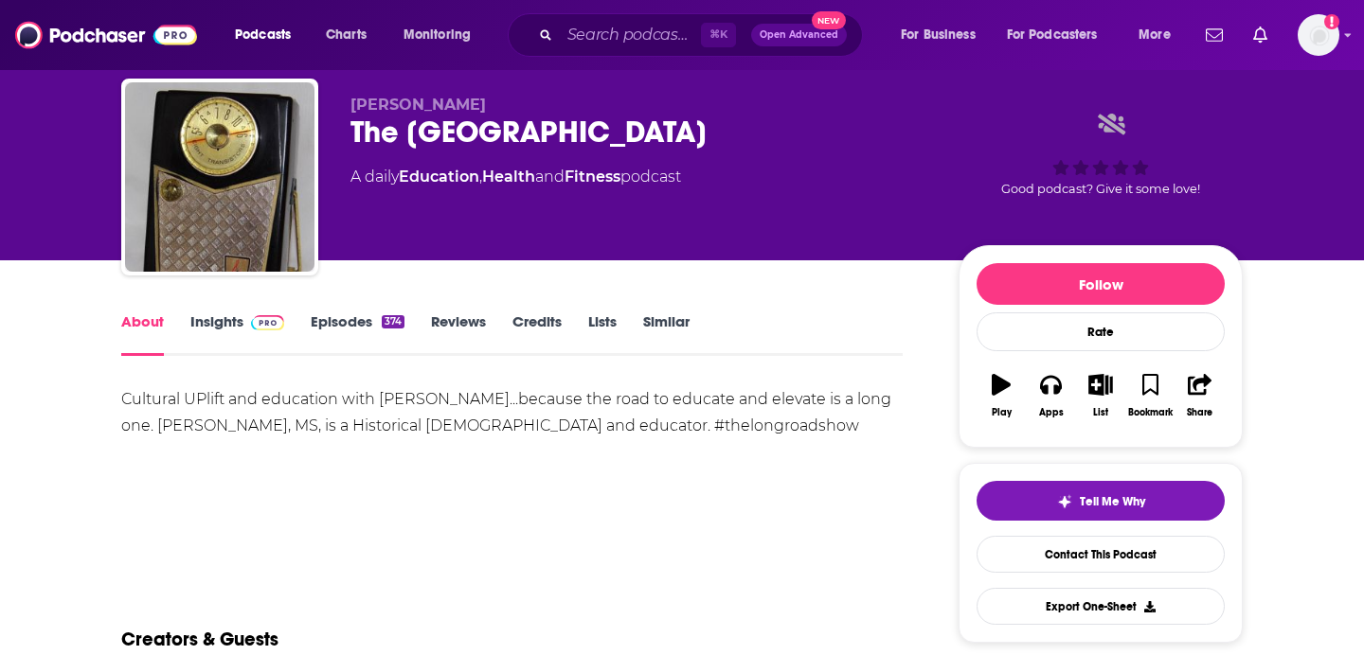
scroll to position [47, 0]
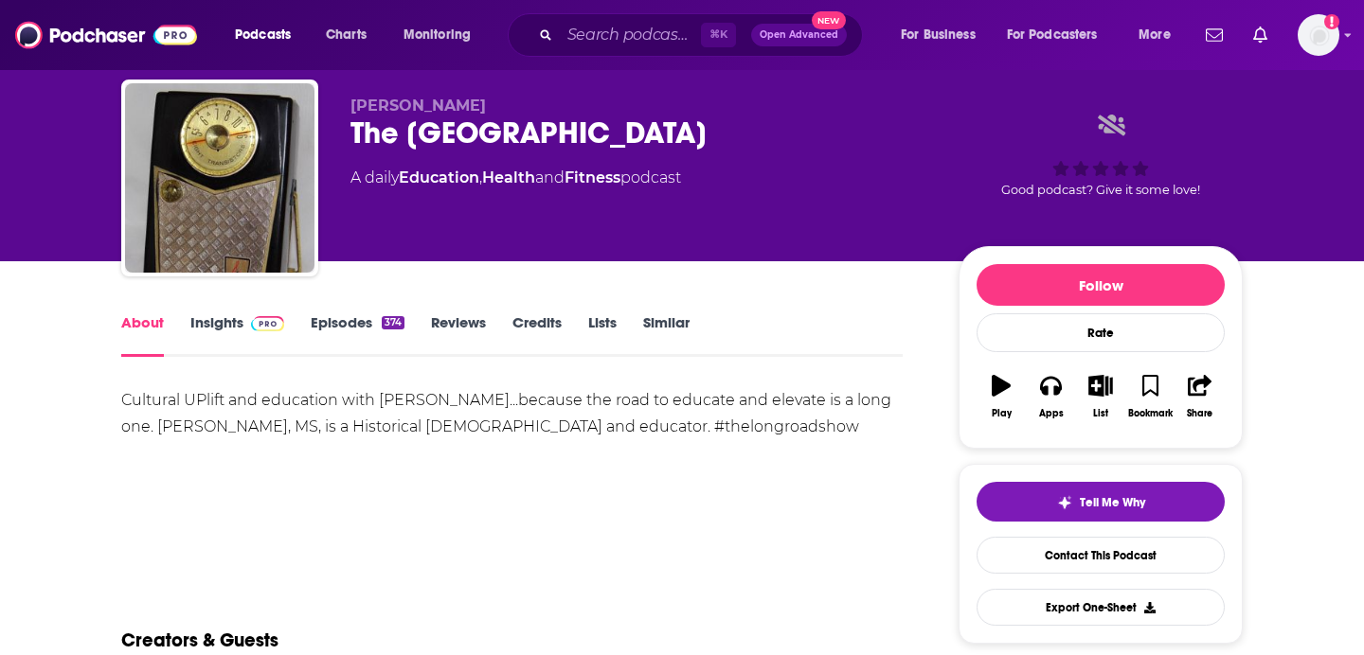
click at [216, 323] on link "Insights" at bounding box center [237, 335] width 94 height 44
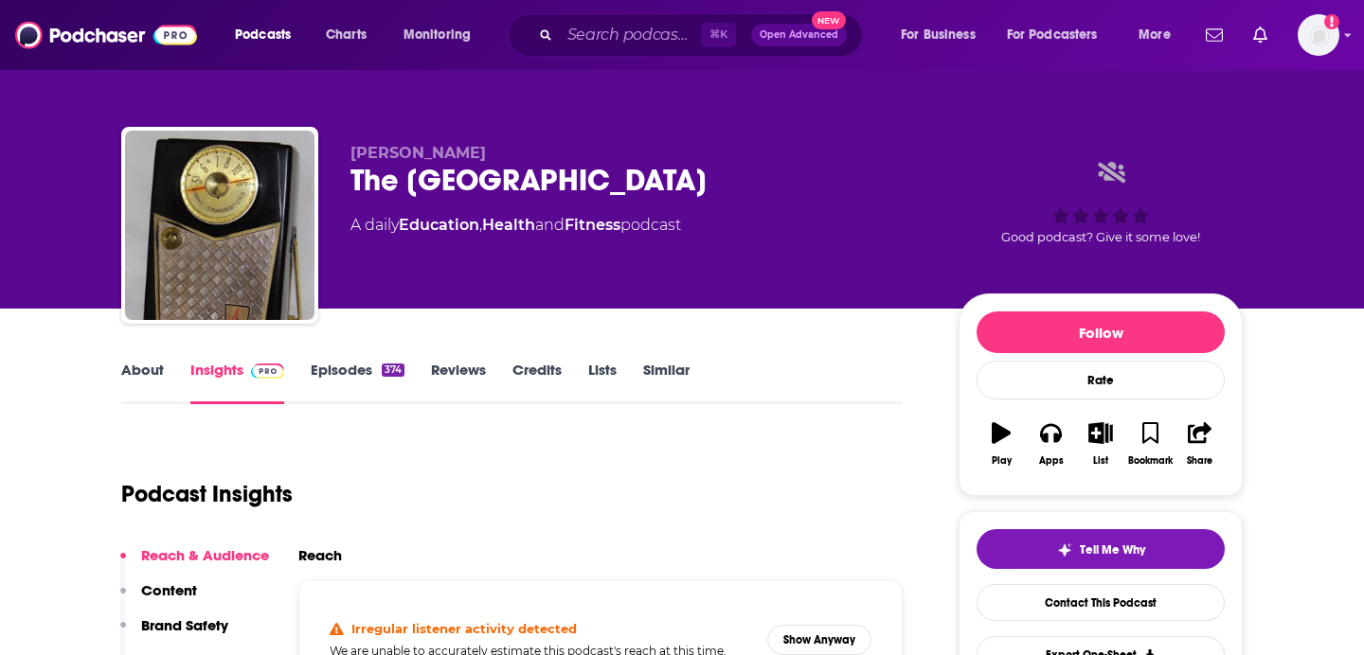
click at [338, 367] on link "Episodes 374" at bounding box center [358, 383] width 94 height 44
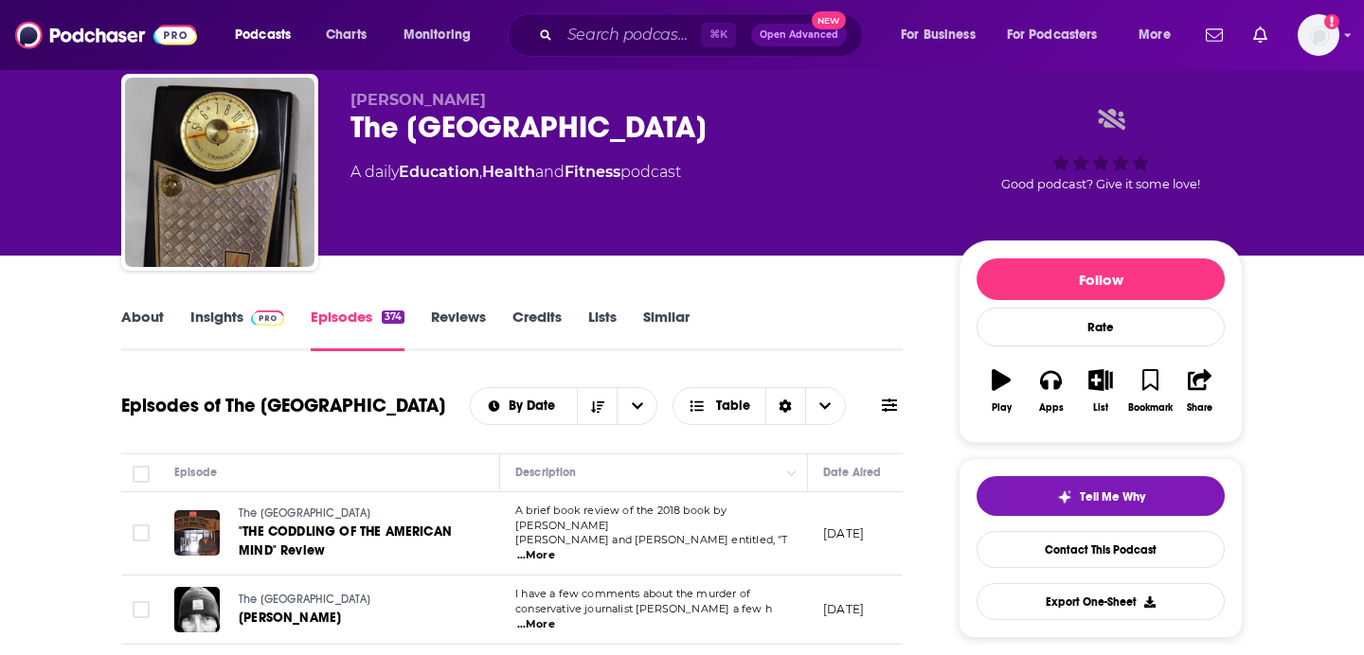
scroll to position [216, 0]
